Goal: Task Accomplishment & Management: Manage account settings

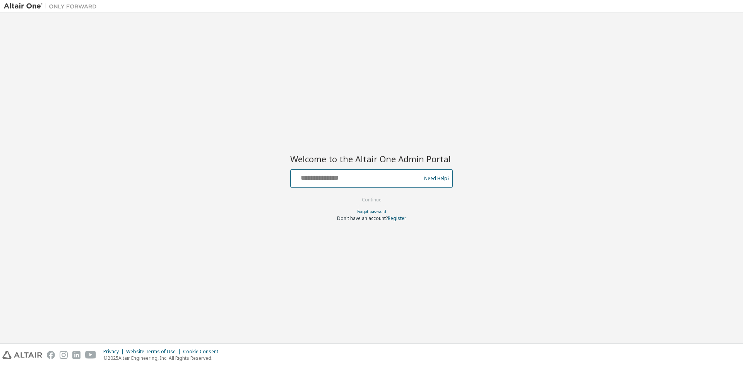
click at [320, 175] on input "text" at bounding box center [357, 176] width 127 height 11
click at [330, 177] on input "**********" at bounding box center [357, 176] width 127 height 11
click at [301, 176] on input "**********" at bounding box center [357, 176] width 127 height 11
type input "**********"
click at [383, 199] on button "Continue" at bounding box center [372, 200] width 36 height 12
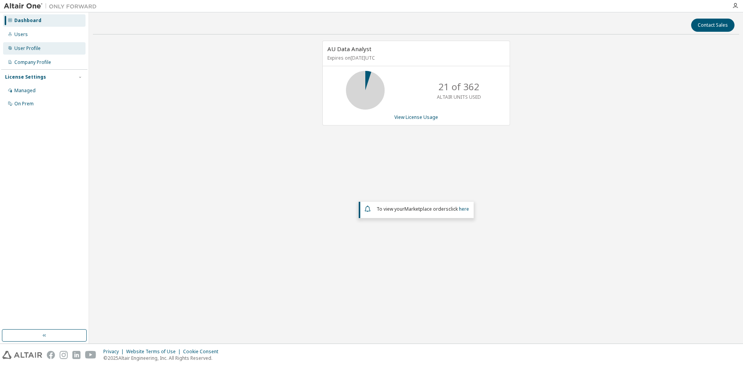
click at [31, 46] on div "User Profile" at bounding box center [27, 48] width 26 height 6
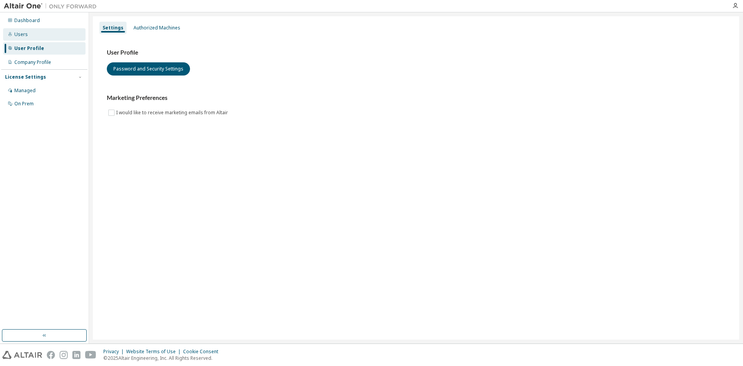
click at [21, 30] on div "Users" at bounding box center [44, 34] width 82 height 12
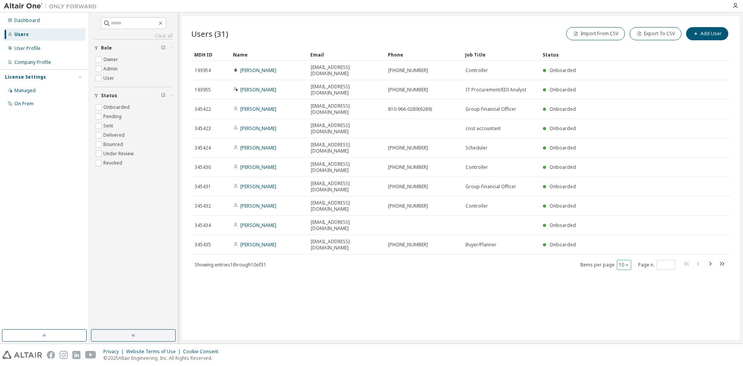
click at [627, 262] on icon "button" at bounding box center [627, 264] width 5 height 5
click at [626, 241] on div "50" at bounding box center [648, 240] width 62 height 9
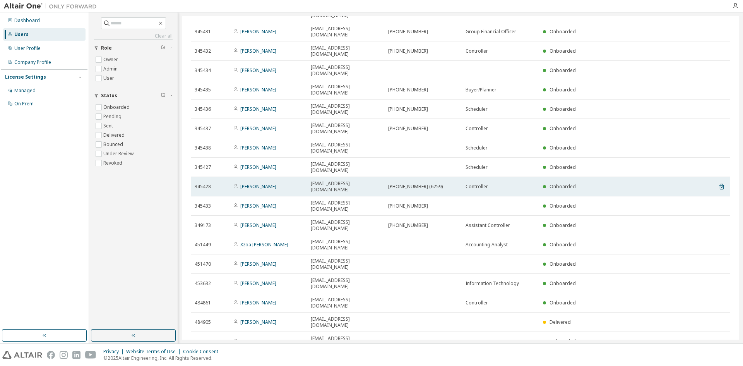
scroll to position [171, 0]
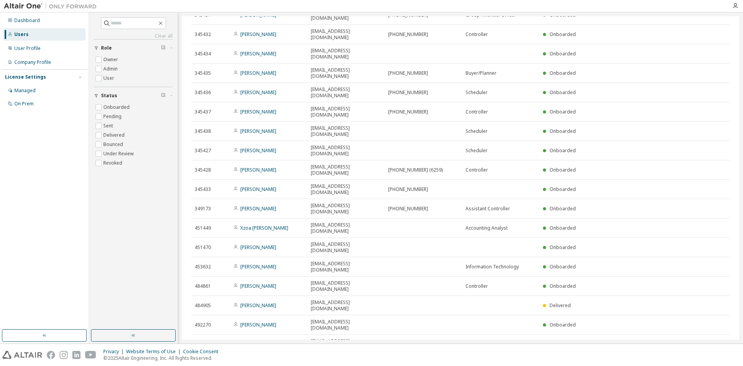
click at [35, 86] on div "Managed" at bounding box center [44, 90] width 82 height 12
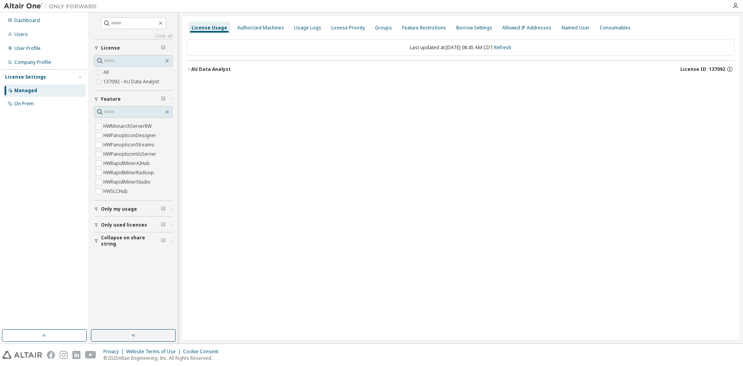
scroll to position [193, 0]
click at [38, 48] on div "User Profile" at bounding box center [27, 48] width 26 height 6
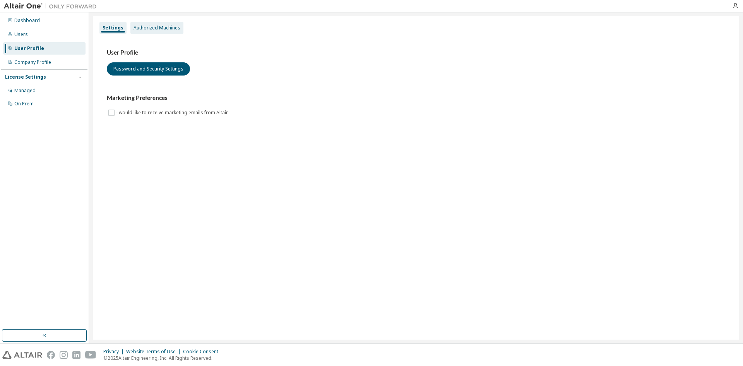
click at [140, 22] on div "Authorized Machines" at bounding box center [156, 28] width 53 height 12
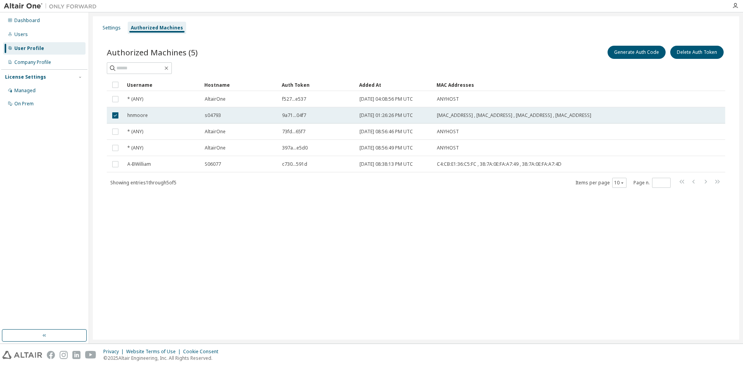
click at [212, 113] on span "s04793" at bounding box center [213, 115] width 16 height 6
click at [704, 54] on button "Delete Auth Token" at bounding box center [696, 52] width 53 height 13
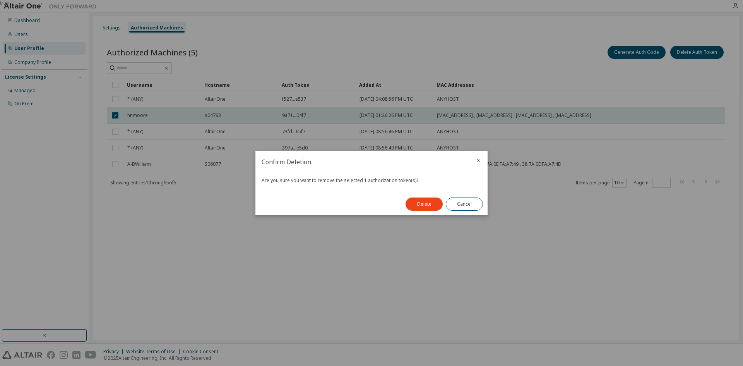
click at [418, 199] on button "Delete" at bounding box center [424, 203] width 37 height 13
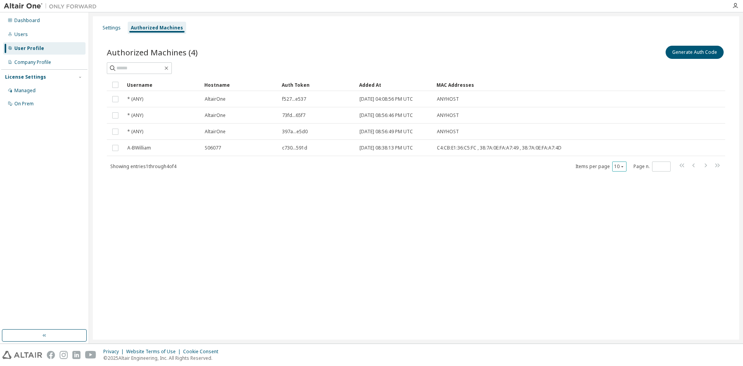
click at [623, 165] on icon "button" at bounding box center [622, 166] width 5 height 5
click at [621, 206] on div "50" at bounding box center [643, 204] width 62 height 9
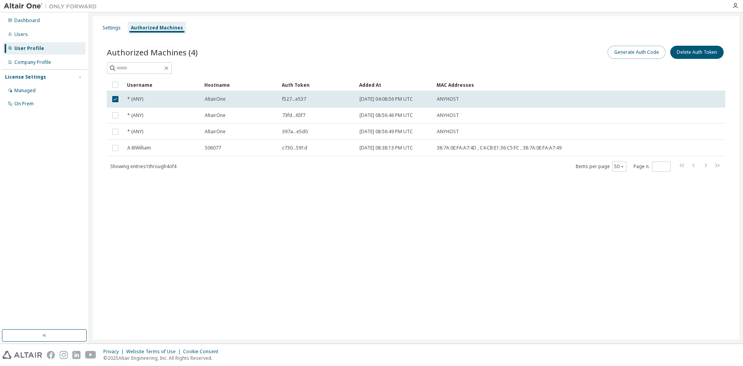
click at [637, 53] on button "Generate Auth Code" at bounding box center [636, 52] width 58 height 13
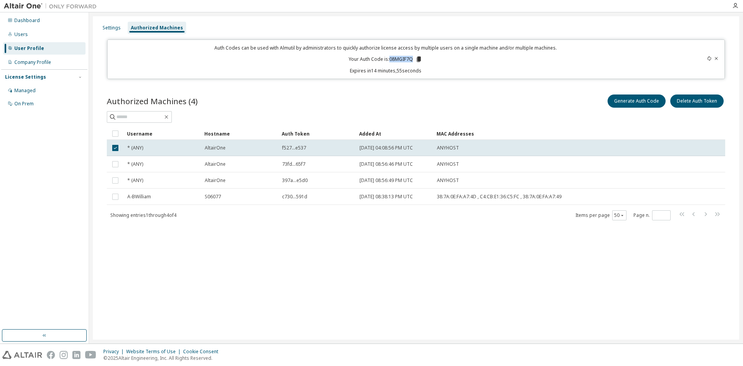
drag, startPoint x: 413, startPoint y: 58, endPoint x: 390, endPoint y: 56, distance: 22.9
click at [390, 56] on p "Your Auth Code is: 08MGIF7Q" at bounding box center [386, 59] width 74 height 7
copy p "08MGIF7Q"
click at [736, 7] on icon "button" at bounding box center [735, 6] width 6 height 6
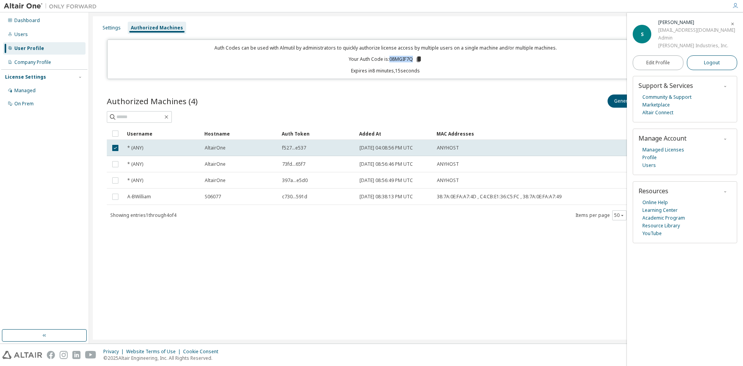
click at [708, 66] on span "Logout" at bounding box center [712, 63] width 16 height 8
